Goal: Task Accomplishment & Management: Complete application form

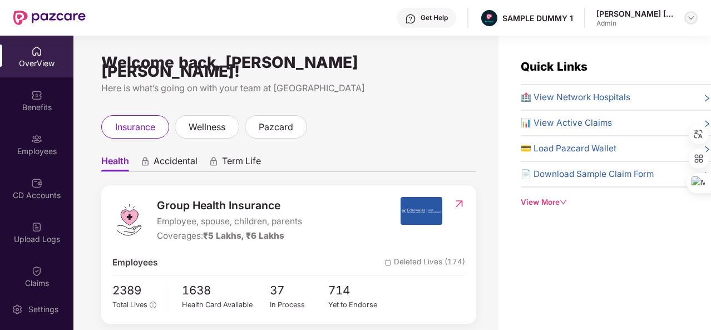
click at [687, 19] on img at bounding box center [691, 17] width 9 height 9
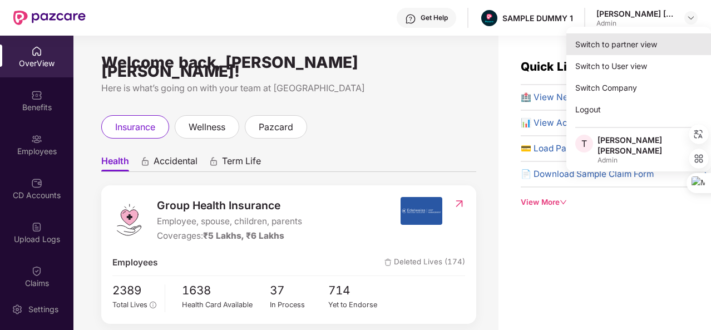
click at [646, 50] on div "Switch to partner view" at bounding box center [639, 44] width 145 height 22
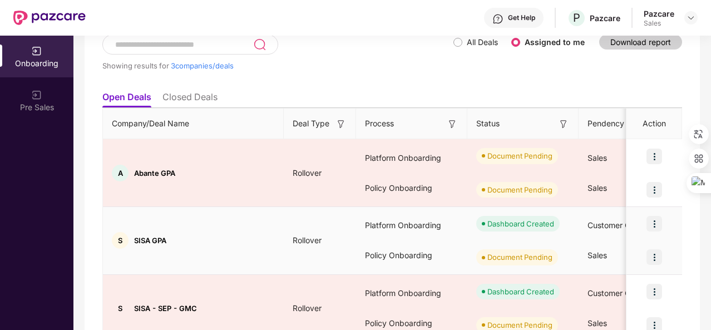
scroll to position [91, 0]
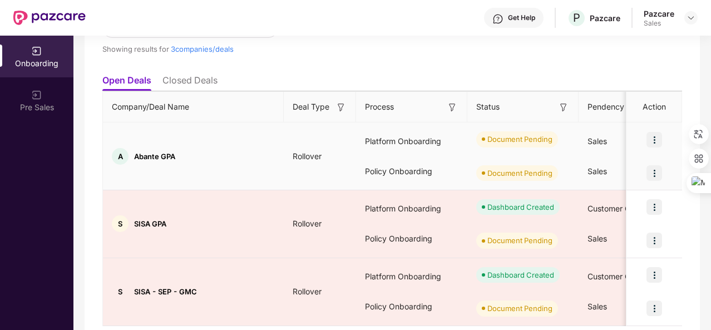
click at [661, 138] on img at bounding box center [655, 140] width 16 height 16
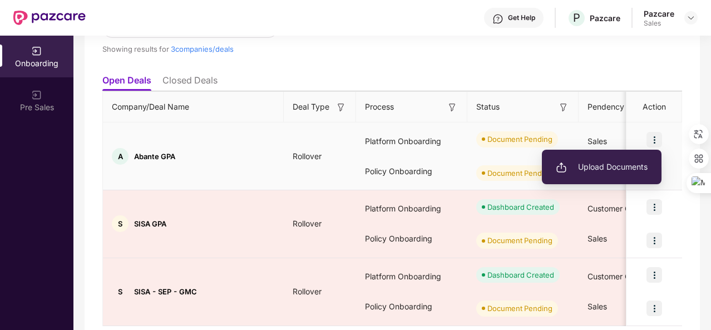
click at [619, 169] on span "Upload Documents" at bounding box center [602, 167] width 92 height 12
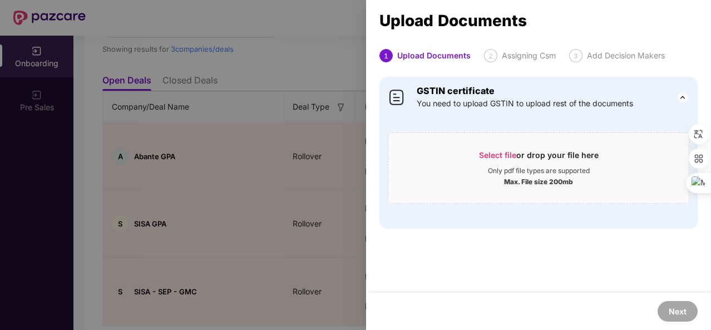
click at [317, 284] on div at bounding box center [355, 165] width 711 height 330
